Goal: Contribute content

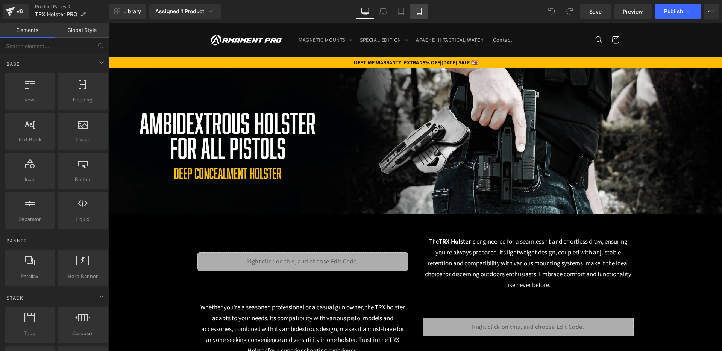
click at [420, 8] on icon at bounding box center [420, 12] width 8 height 8
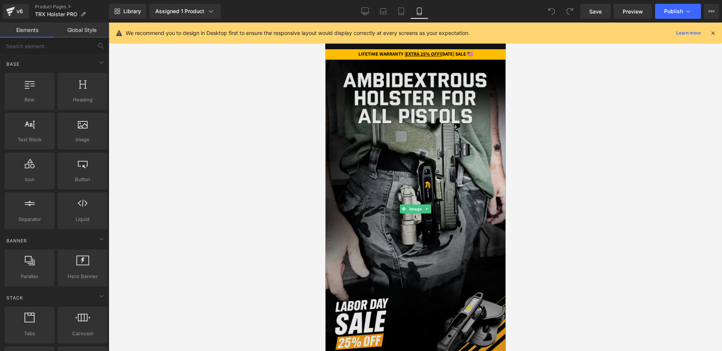
click at [429, 180] on img at bounding box center [415, 208] width 180 height 299
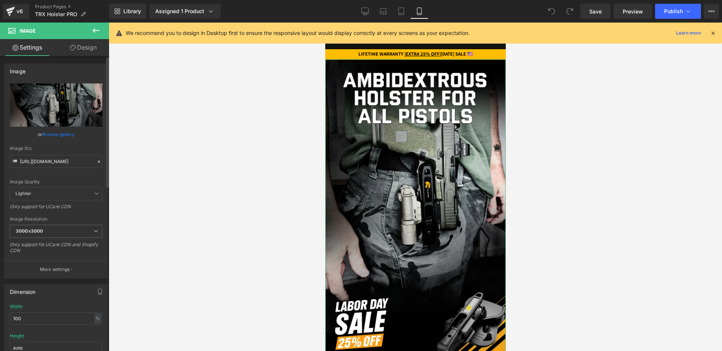
click at [97, 160] on icon at bounding box center [98, 161] width 5 height 5
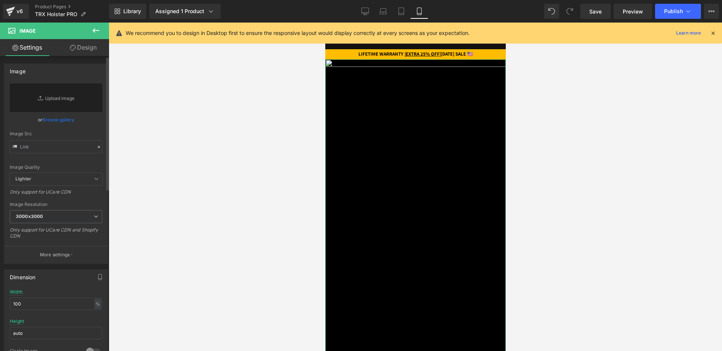
click at [74, 155] on div "Image Quality Lighter Lightest Lighter Lighter Lightest Only support for UCare …" at bounding box center [56, 127] width 93 height 89
click at [74, 152] on div "Replace Image Upload image or Browse gallery Image Src Image Quality Lighter Li…" at bounding box center [56, 173] width 103 height 180
click at [74, 152] on input "text" at bounding box center [56, 146] width 93 height 13
paste input "GET 25% DISCOUNT FOR LABOR DAY"
type input "GET 25% DISCOUNT FOR LABOR DAY"
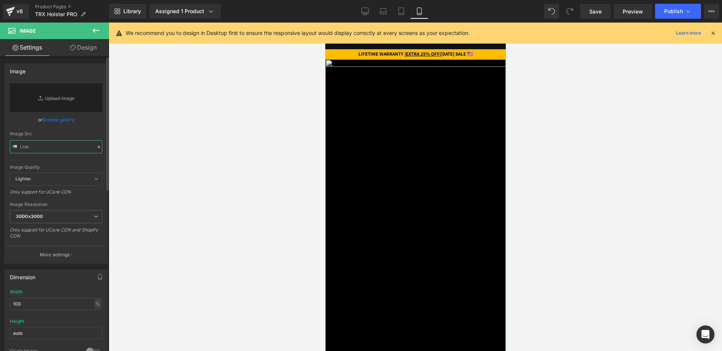
paste input "https://cdn.shopify.com/s/files/1/0688/1827/2435/files/frame_39_1__11zon.webp?v…"
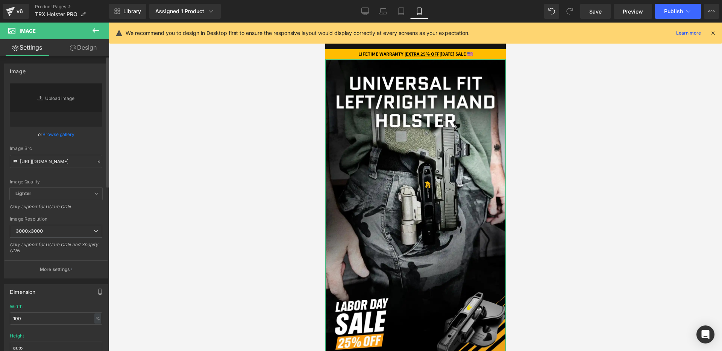
click at [88, 145] on div "Image Quality Lighter Lightest Lighter Lighter Lightest Only support for UCare …" at bounding box center [56, 135] width 93 height 104
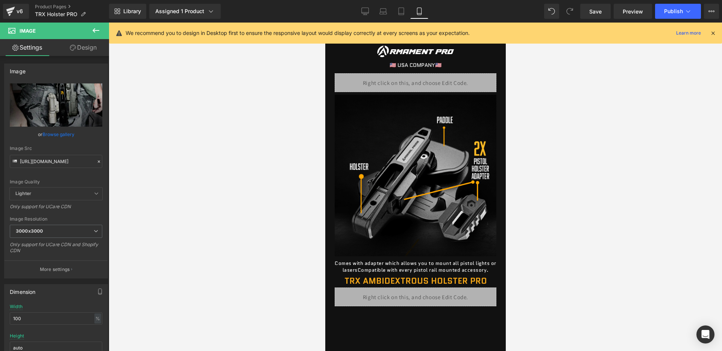
scroll to position [342, 0]
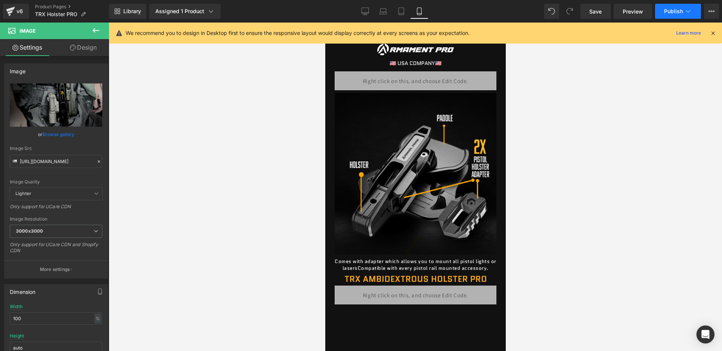
click at [663, 15] on button "Publish" at bounding box center [678, 11] width 46 height 15
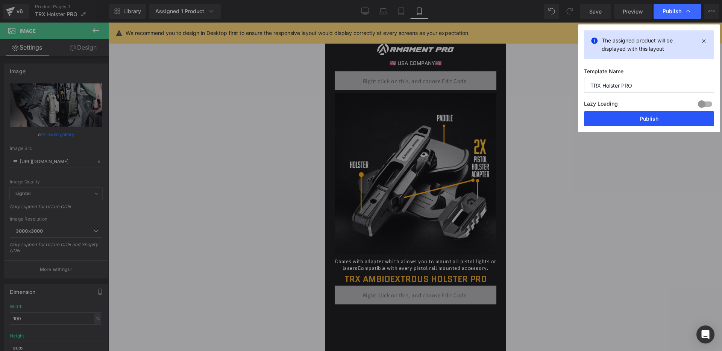
click at [612, 125] on button "Publish" at bounding box center [649, 118] width 130 height 15
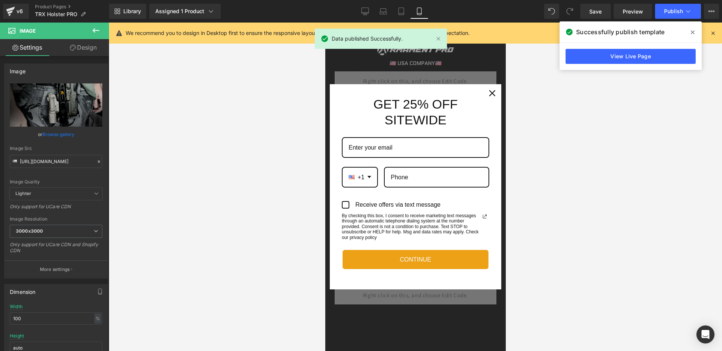
type input "https://cdn.shopify.com/s/files/1/0688/1827/2435/files/frame_39_1__11zon_3000x3…"
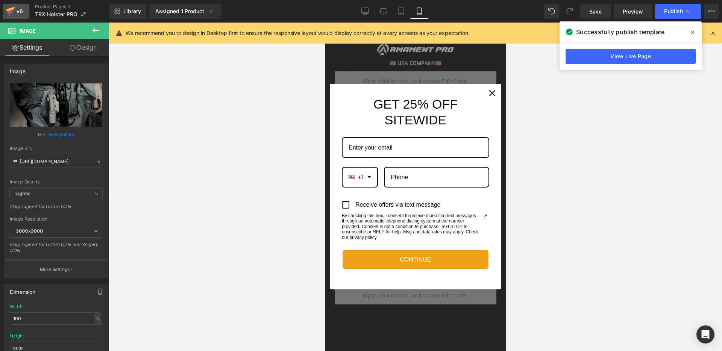
click at [19, 11] on div "v6" at bounding box center [19, 11] width 9 height 10
click at [663, 0] on div "You are previewing how the will restyle your page. You can not edit Elements in…" at bounding box center [361, 0] width 722 height 0
click at [665, 12] on span "Publish" at bounding box center [673, 11] width 19 height 6
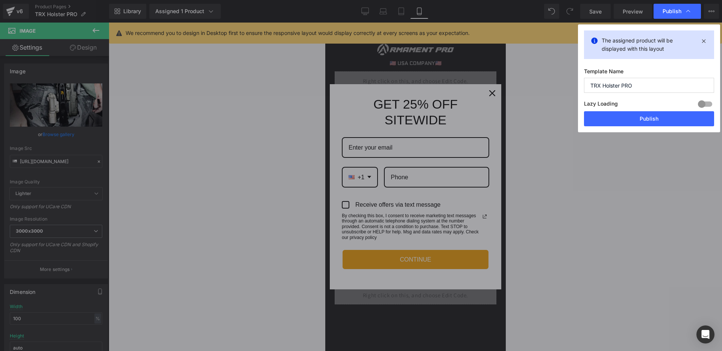
click at [647, 122] on button "Publish" at bounding box center [649, 118] width 130 height 15
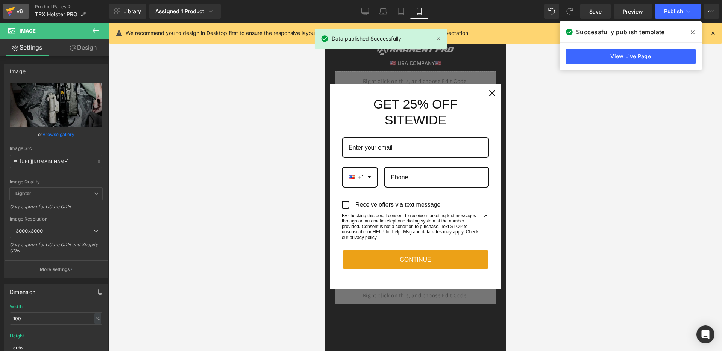
click at [12, 9] on icon at bounding box center [10, 9] width 9 height 5
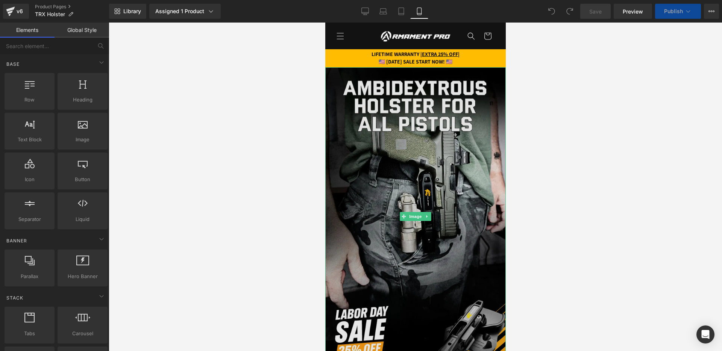
click at [424, 151] on img at bounding box center [415, 216] width 180 height 299
